Goal: Navigation & Orientation: Go to known website

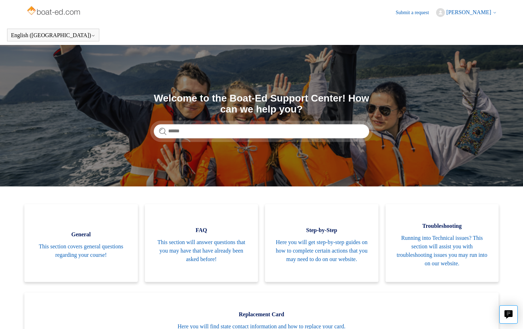
click at [55, 12] on img at bounding box center [54, 11] width 56 height 14
click at [169, 29] on header "English (US) Español Français" at bounding box center [261, 35] width 523 height 20
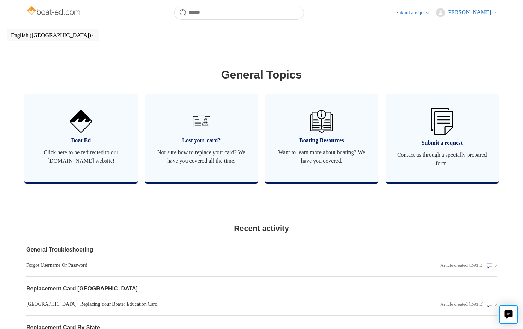
scroll to position [384, 0]
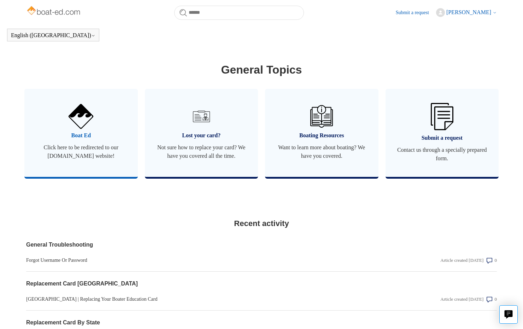
click at [77, 129] on link "Boat Ed Click here to be redirected to our boat-ed.com website!" at bounding box center [81, 133] width 114 height 88
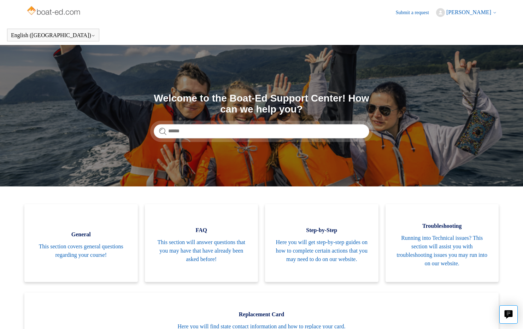
scroll to position [0, 0]
click at [496, 11] on icon at bounding box center [495, 13] width 4 height 4
click at [463, 41] on link "My profile" at bounding box center [466, 40] width 59 height 12
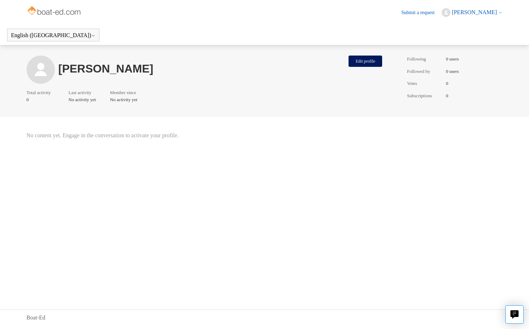
click at [65, 14] on img at bounding box center [55, 11] width 56 height 14
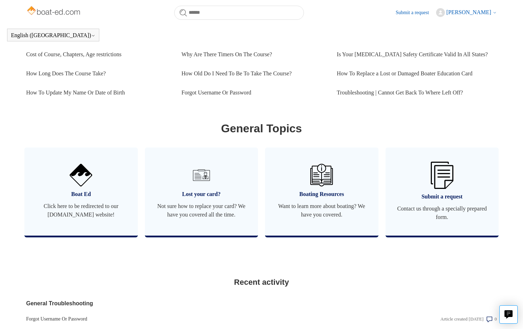
scroll to position [332, 0]
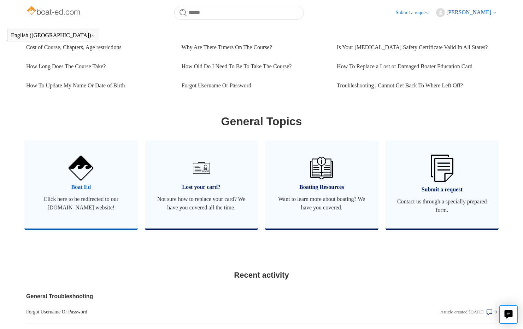
click at [71, 194] on link "Boat Ed Click here to be redirected to our [DOMAIN_NAME] website!" at bounding box center [81, 184] width 114 height 88
